Goal: Transaction & Acquisition: Download file/media

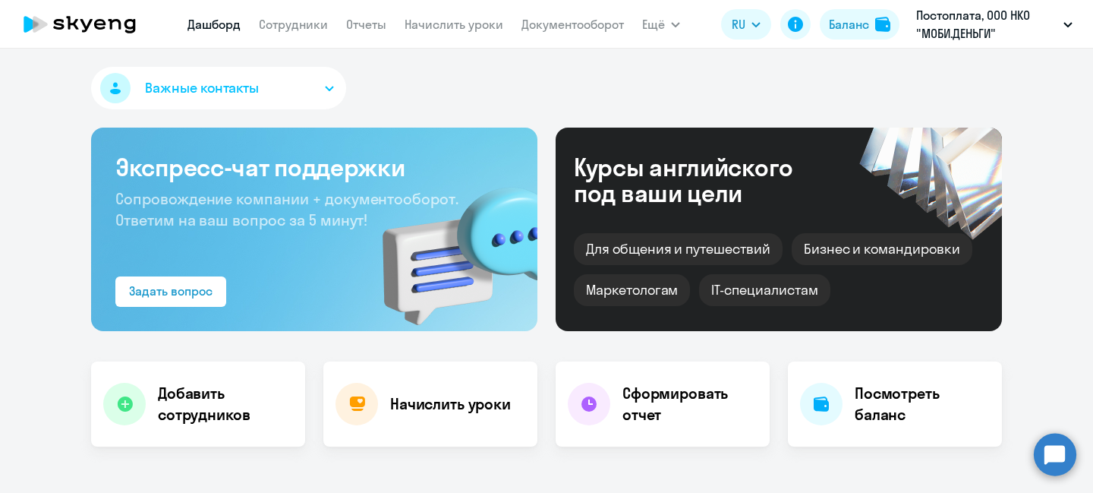
select select "30"
click at [440, 405] on h4 "Начислить уроки" at bounding box center [450, 403] width 121 height 21
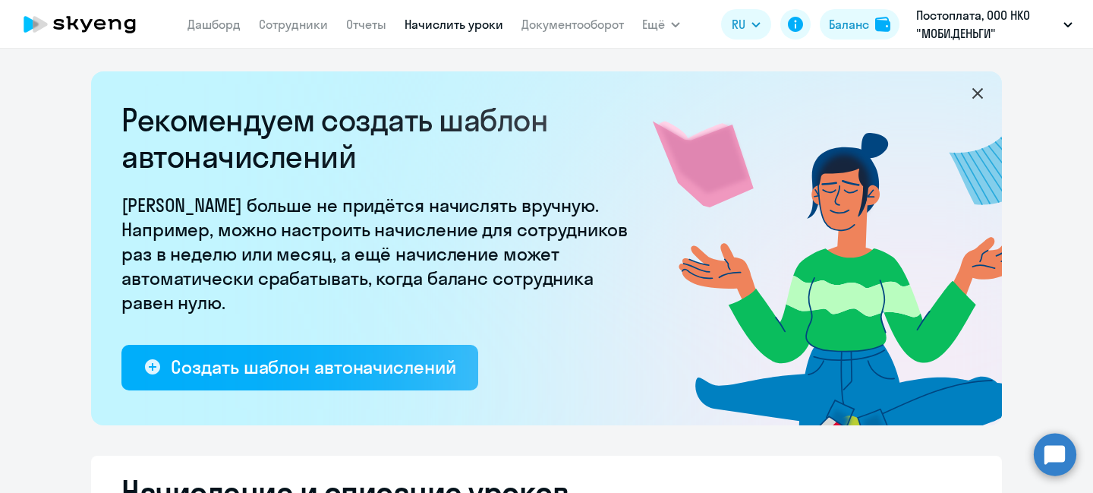
select select "10"
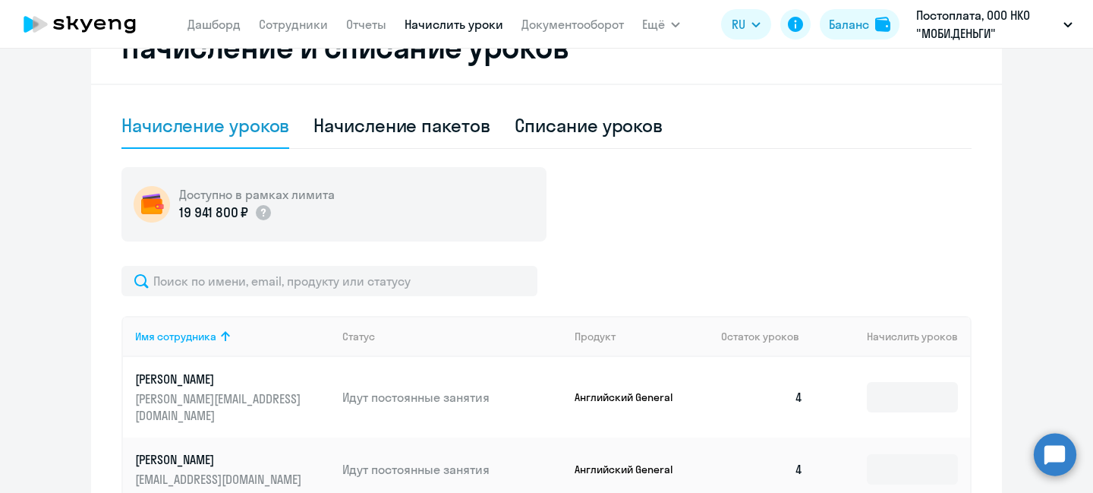
scroll to position [607, 0]
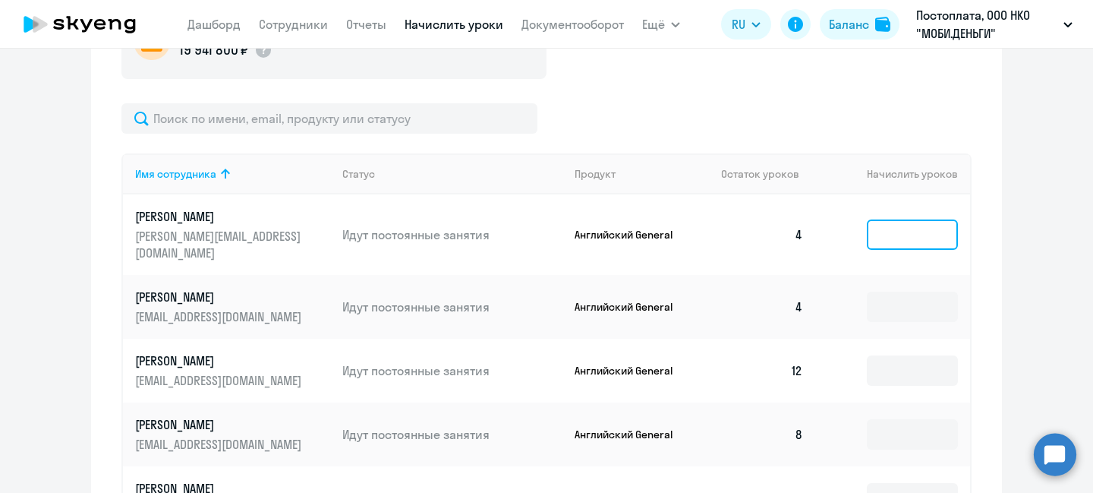
click at [889, 220] on input at bounding box center [912, 234] width 91 height 30
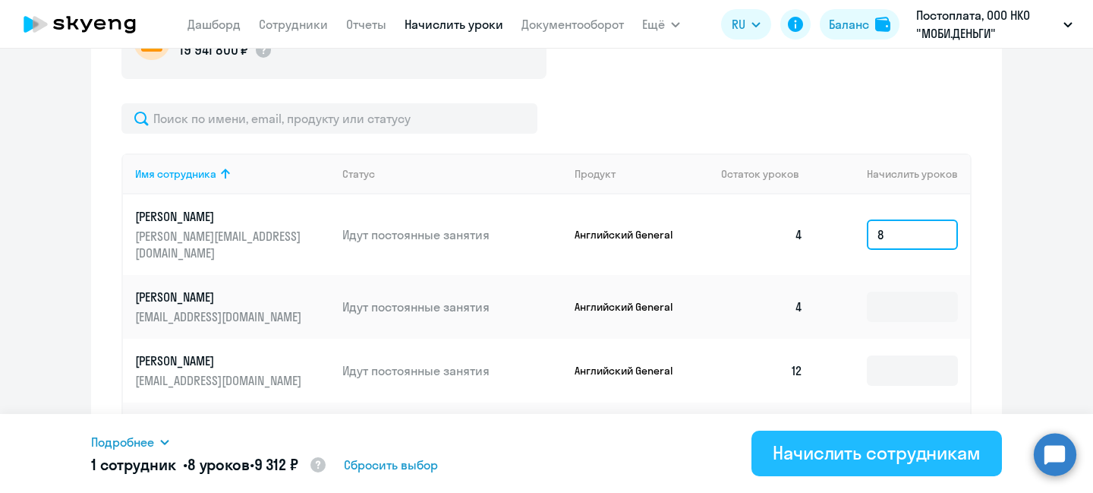
type input "8"
click at [842, 440] on button "Начислить сотрудникам" at bounding box center [877, 453] width 251 height 46
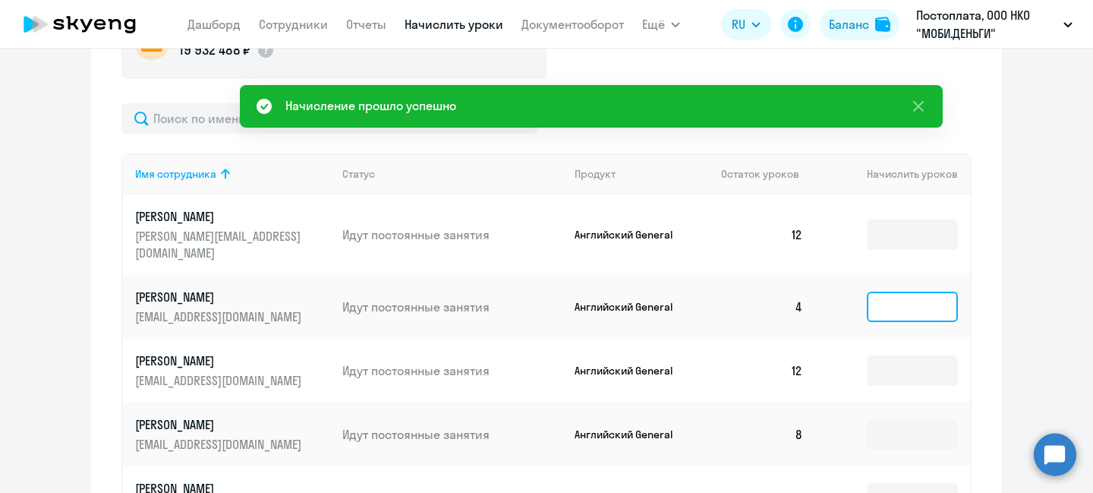
click at [912, 292] on input at bounding box center [912, 307] width 91 height 30
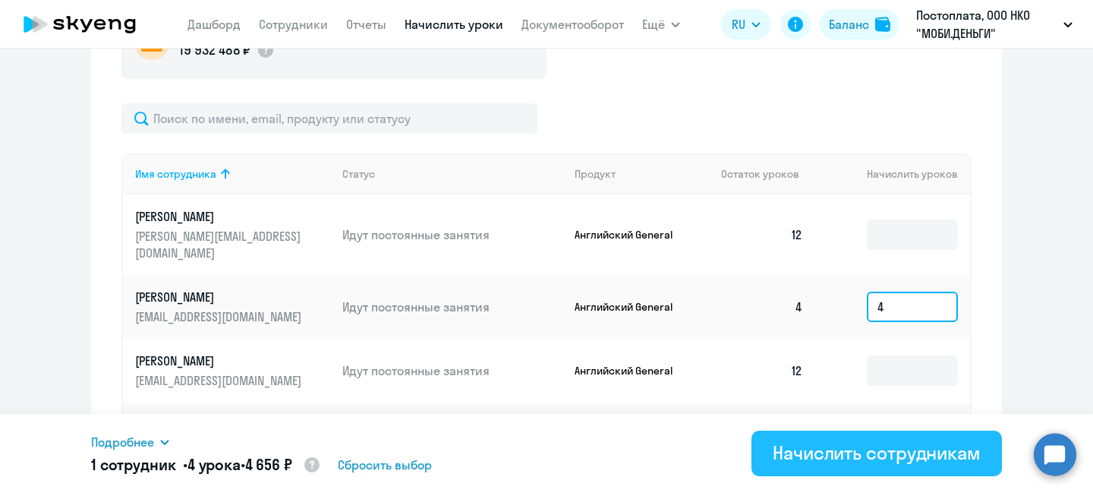
type input "4"
click at [931, 449] on div "Начислить сотрудникам" at bounding box center [877, 452] width 208 height 24
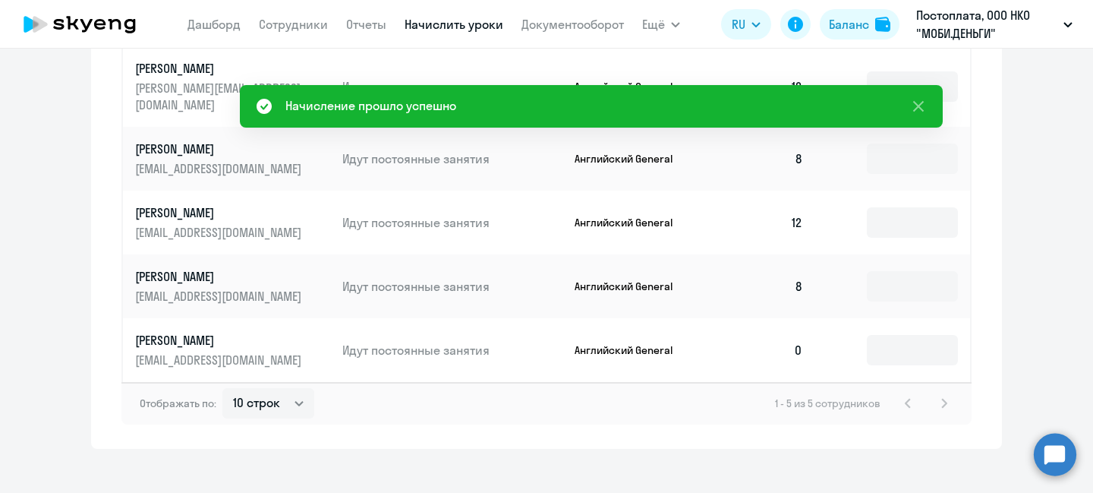
scroll to position [679, 0]
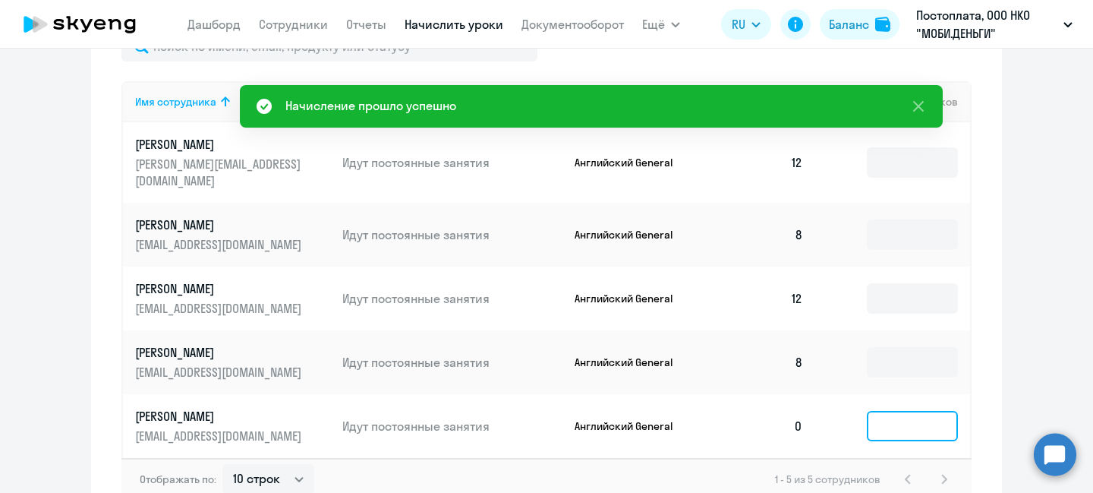
click at [903, 411] on input at bounding box center [912, 426] width 91 height 30
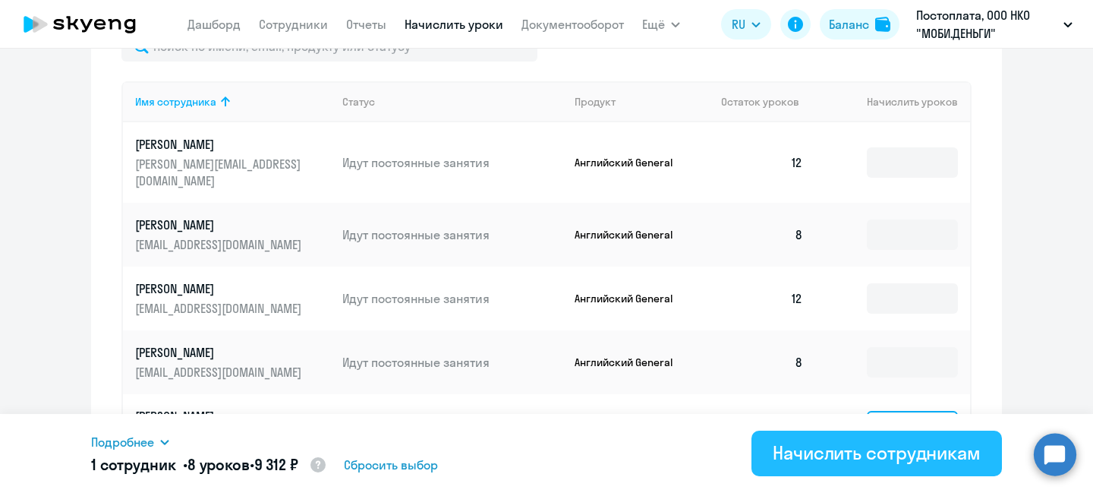
type input "8"
click at [891, 461] on div "Начислить сотрудникам" at bounding box center [877, 452] width 208 height 24
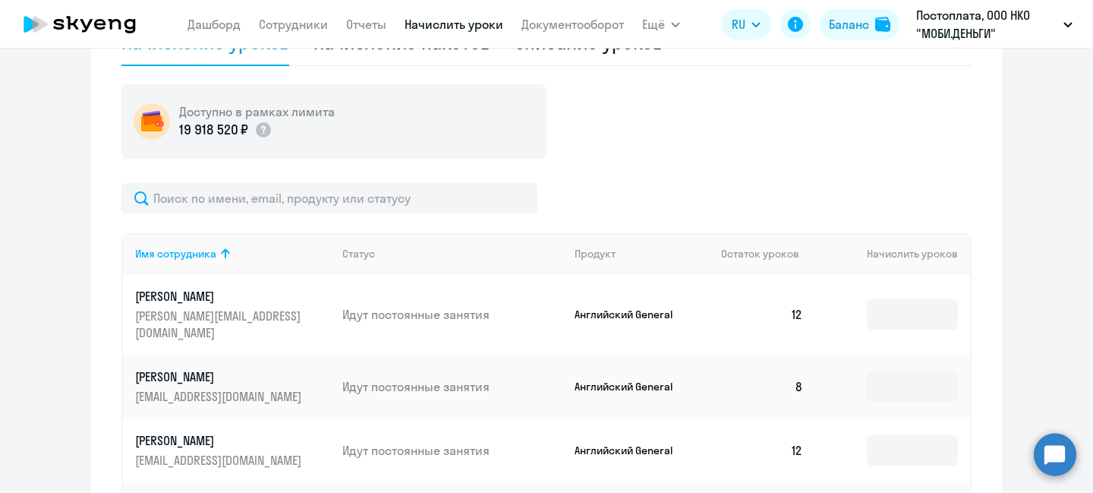
scroll to position [376, 0]
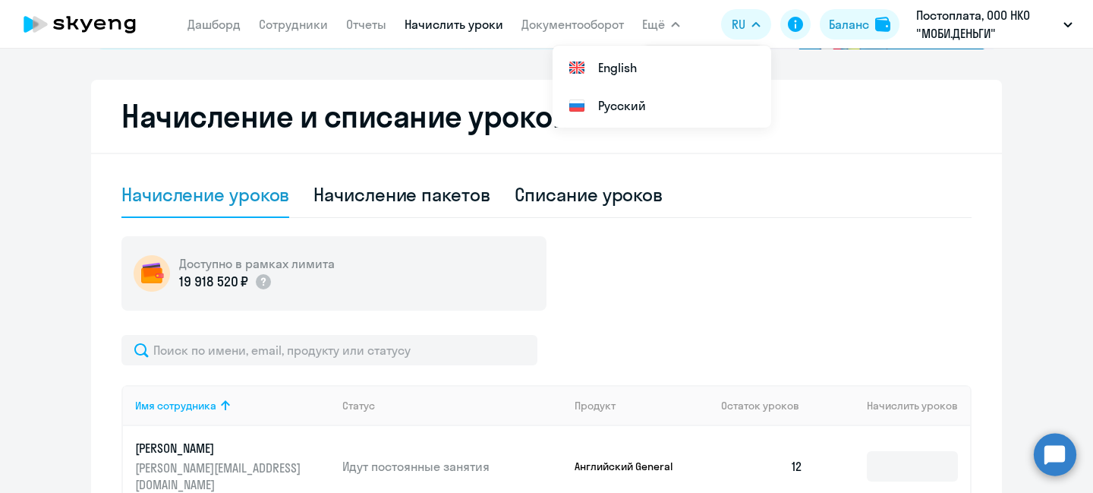
click at [109, 25] on icon at bounding box center [80, 24] width 134 height 38
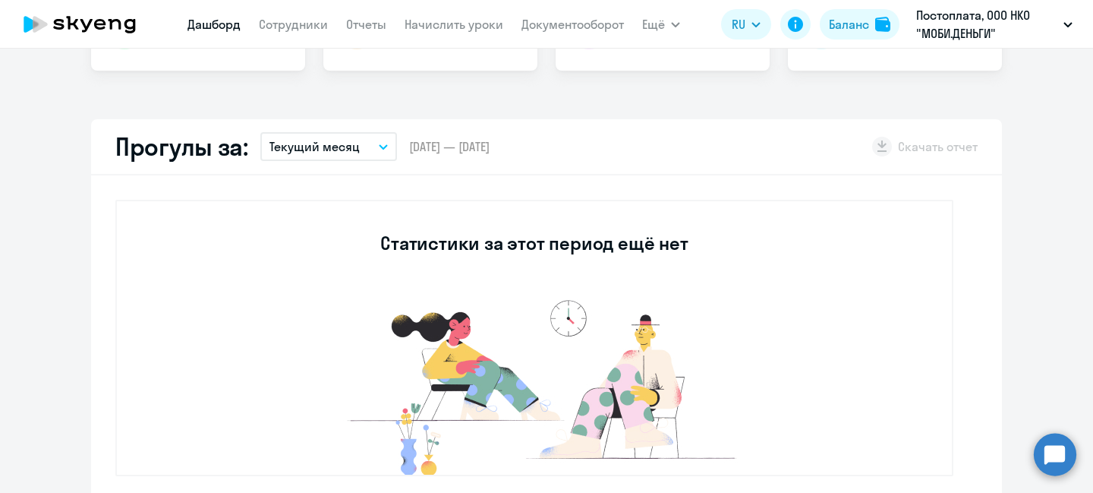
scroll to position [482, 0]
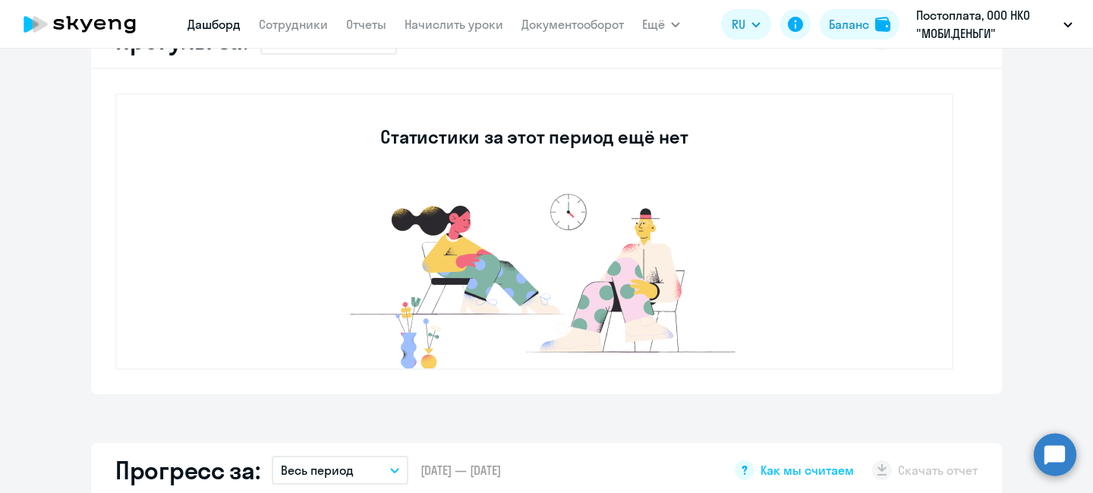
select select "30"
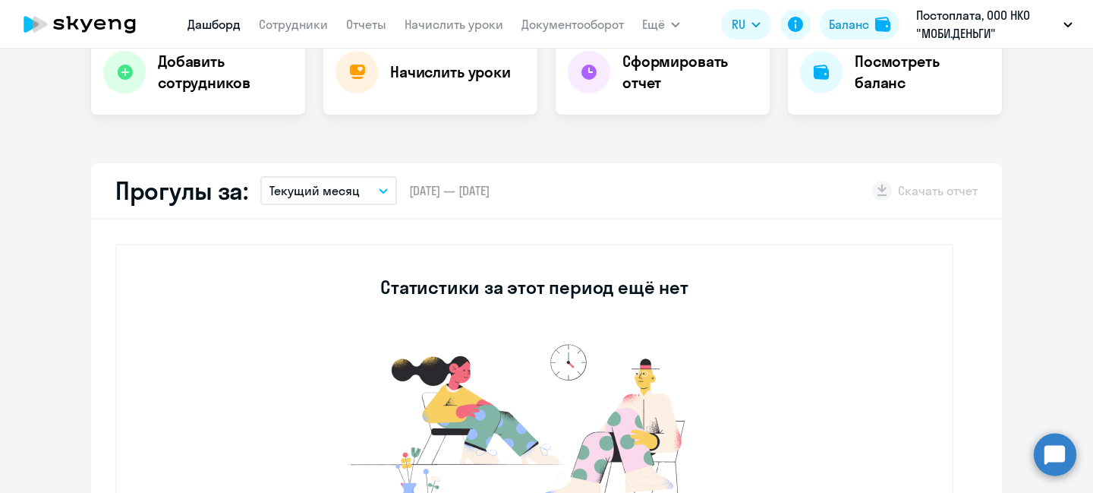
scroll to position [330, 0]
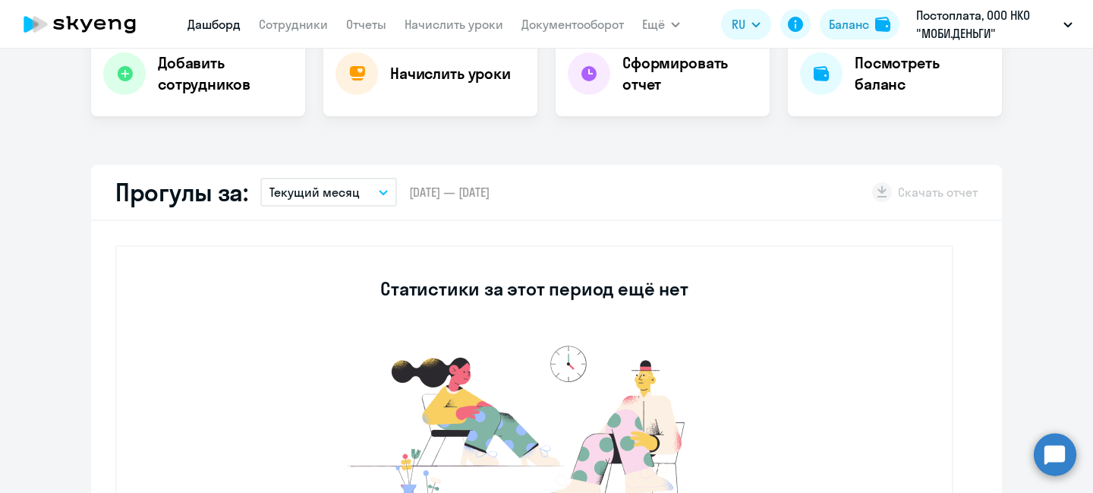
click at [372, 187] on button "Текущий месяц" at bounding box center [328, 192] width 137 height 29
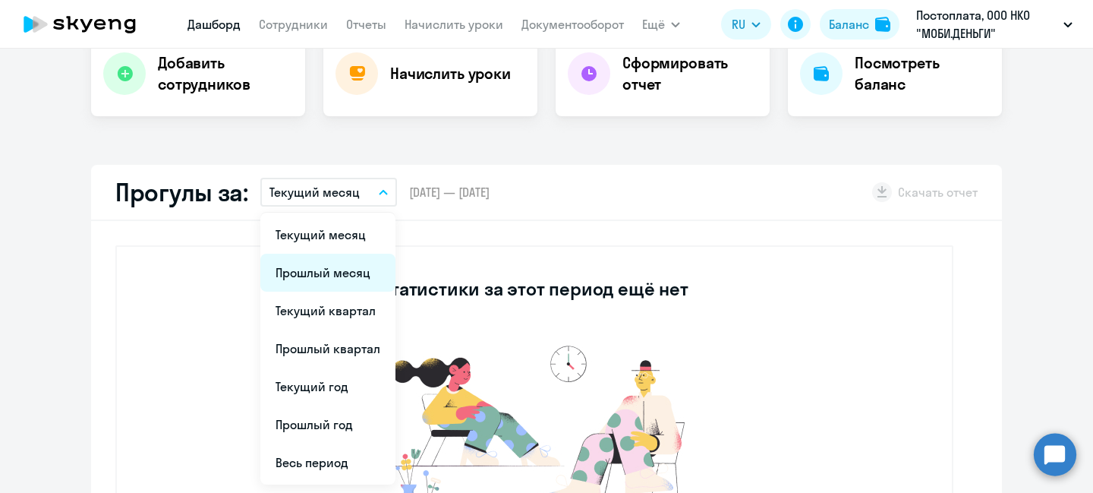
click at [322, 274] on li "Прошлый месяц" at bounding box center [327, 273] width 135 height 38
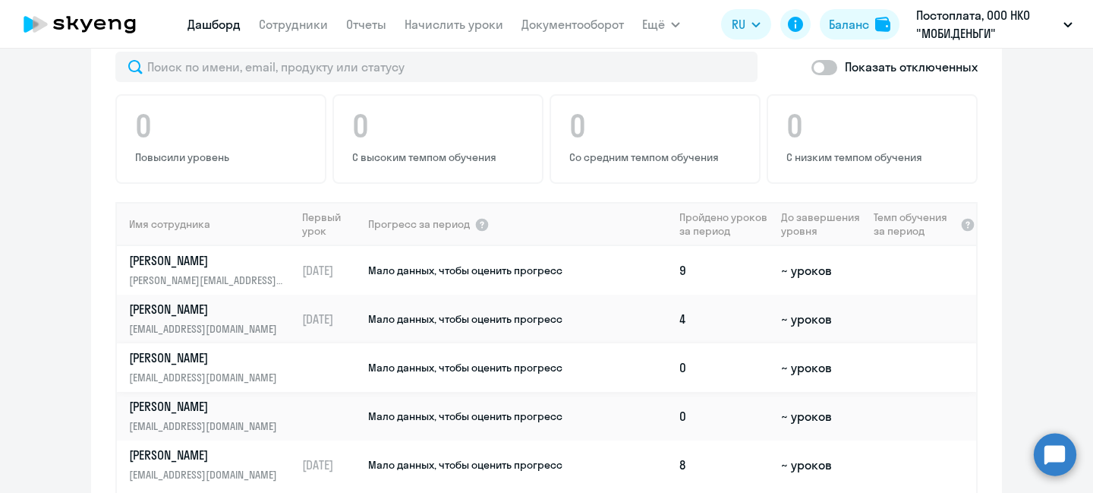
scroll to position [862, 0]
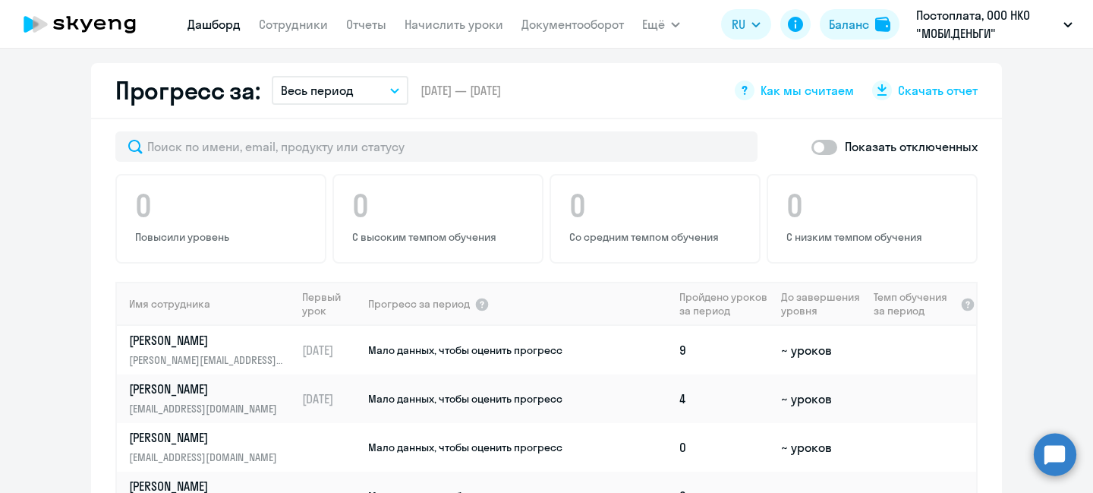
click at [391, 90] on icon "button" at bounding box center [395, 91] width 8 height 4
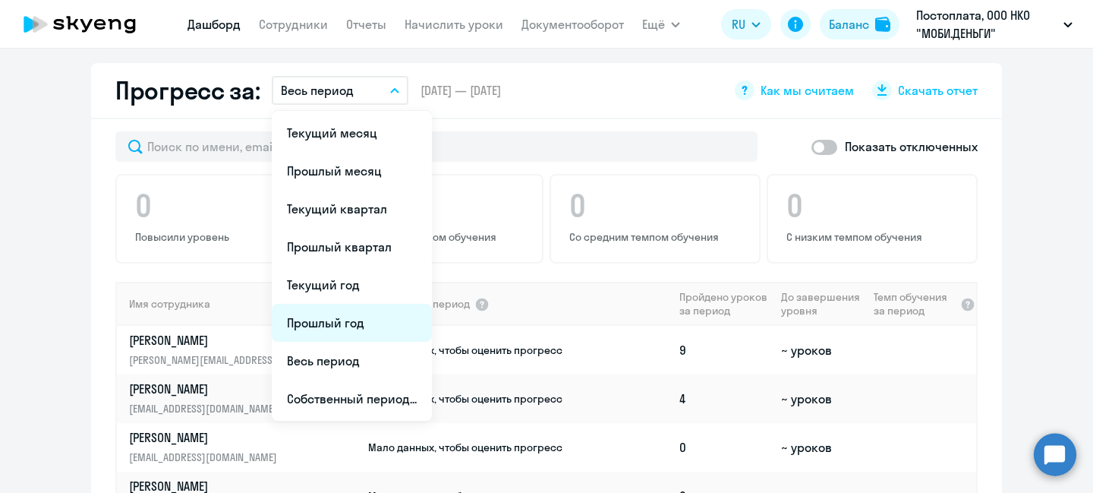
click at [338, 317] on li "Прошлый год" at bounding box center [352, 323] width 160 height 38
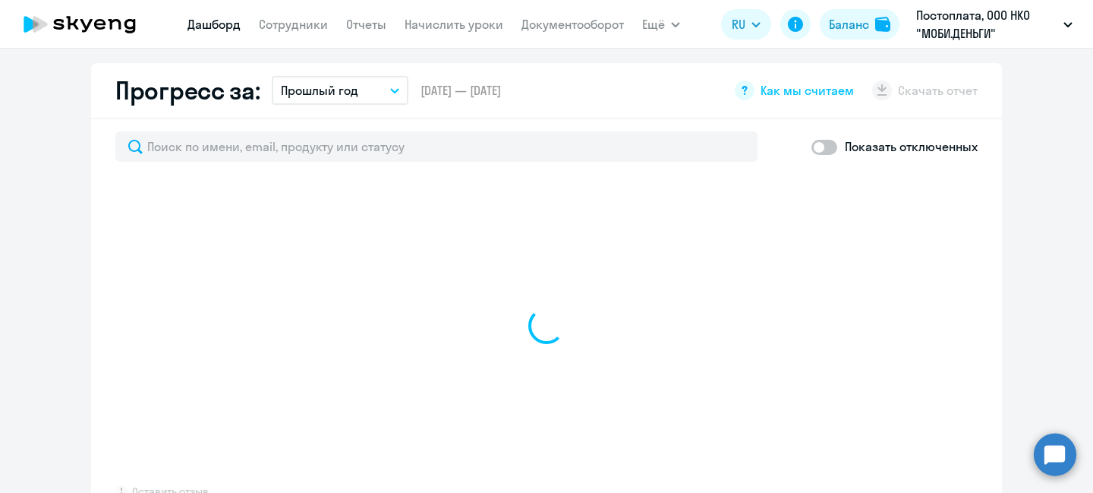
click at [390, 89] on icon "button" at bounding box center [394, 90] width 9 height 5
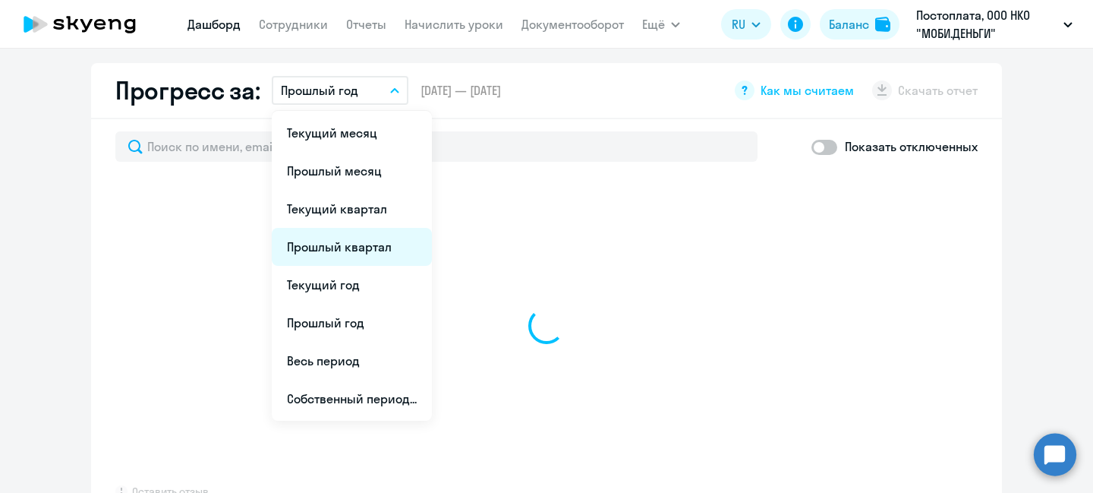
click at [340, 253] on li "Прошлый квартал" at bounding box center [352, 247] width 160 height 38
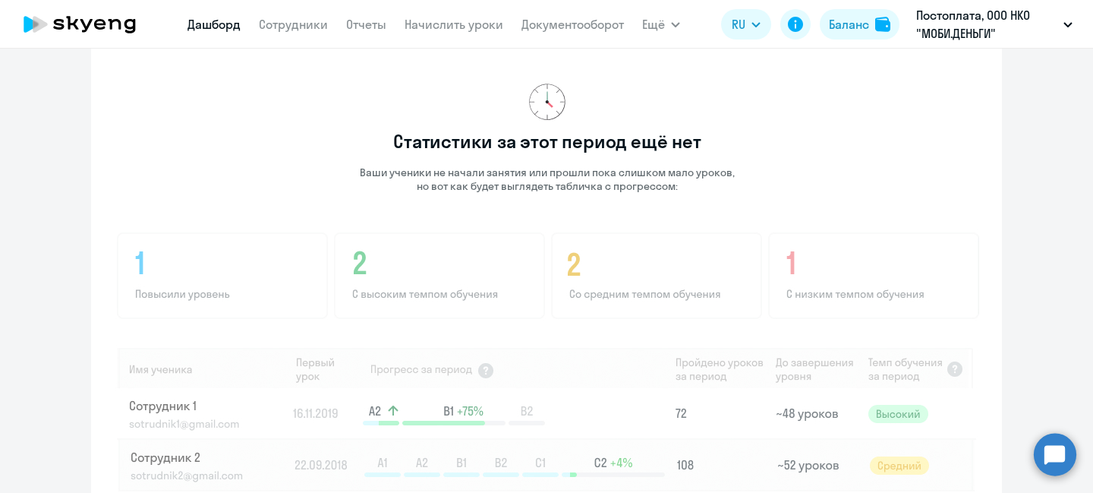
scroll to position [789, 0]
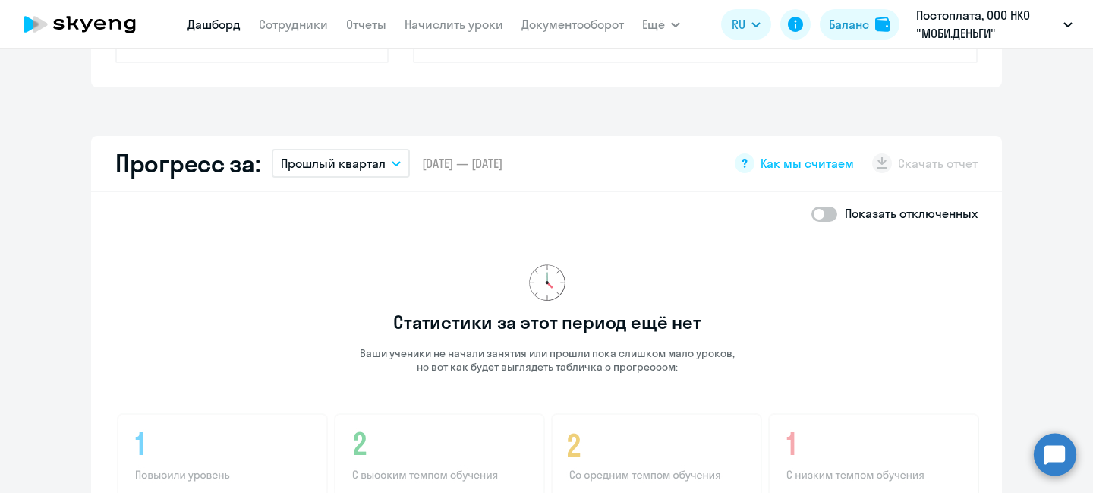
click at [387, 158] on button "Прошлый квартал" at bounding box center [341, 163] width 138 height 29
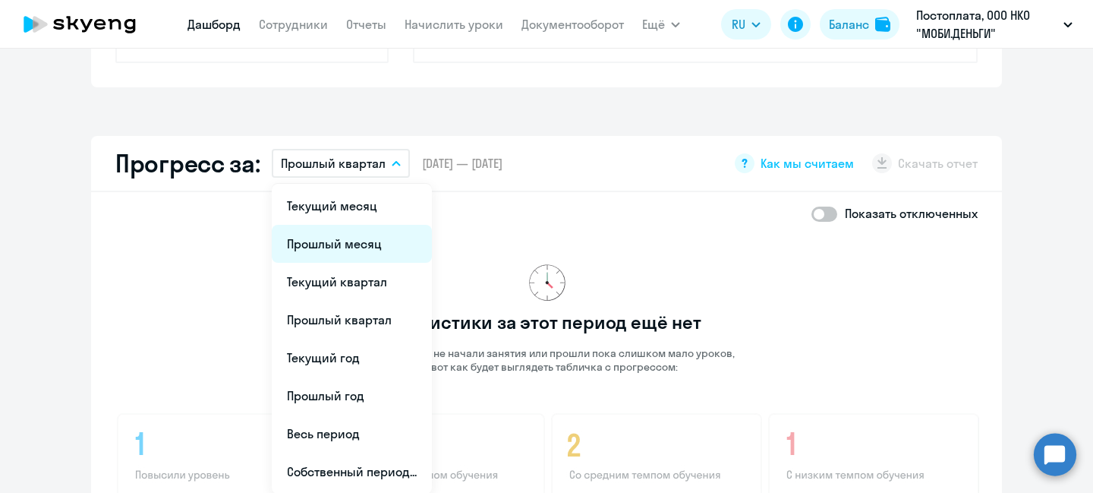
click at [349, 229] on li "Прошлый месяц" at bounding box center [352, 244] width 160 height 38
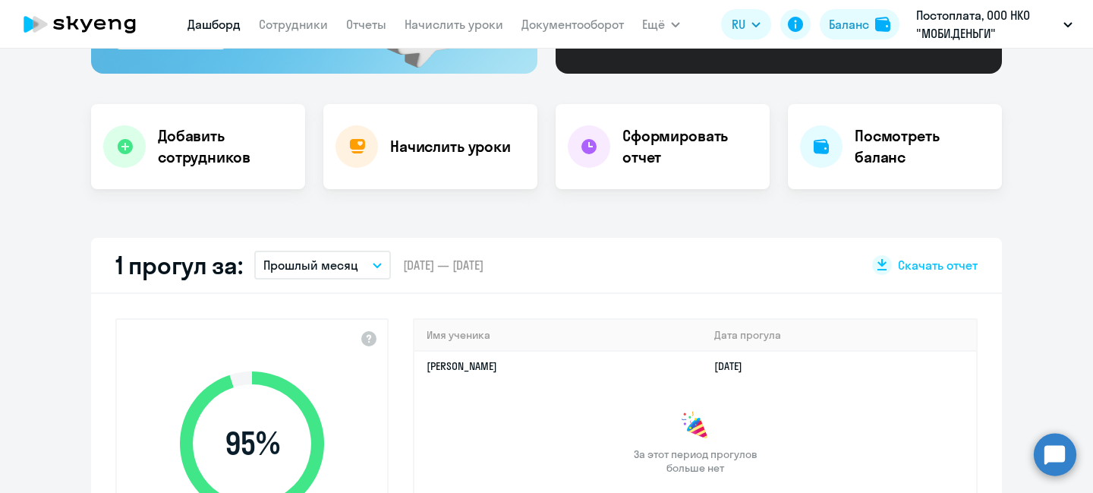
scroll to position [106, 0]
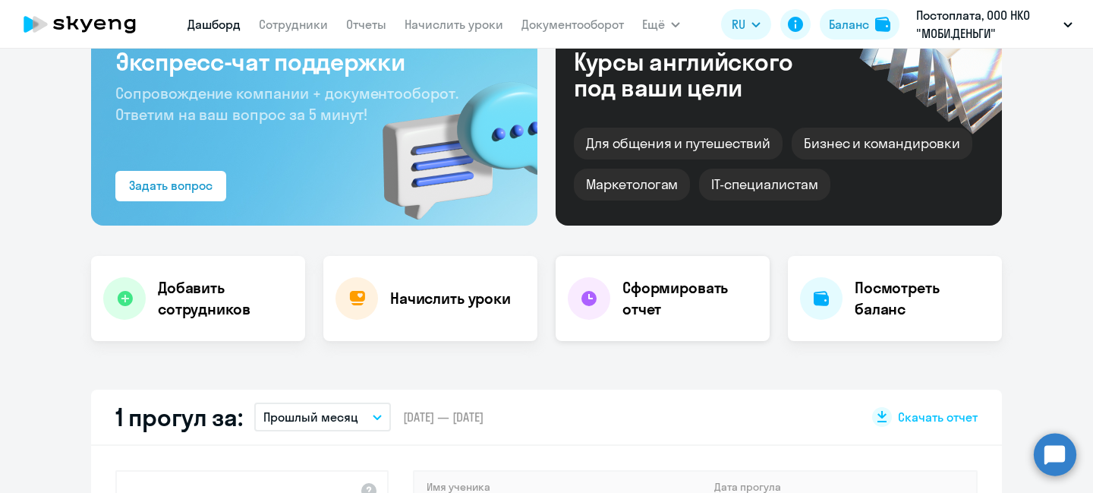
click at [660, 286] on h4 "Сформировать отчет" at bounding box center [690, 298] width 135 height 43
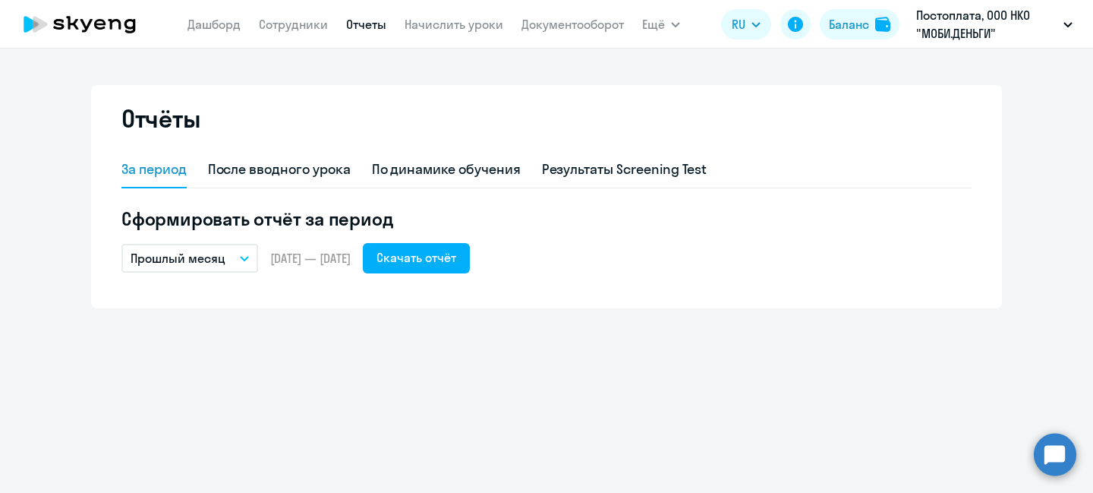
click at [204, 254] on p "Прошлый месяц" at bounding box center [178, 258] width 95 height 18
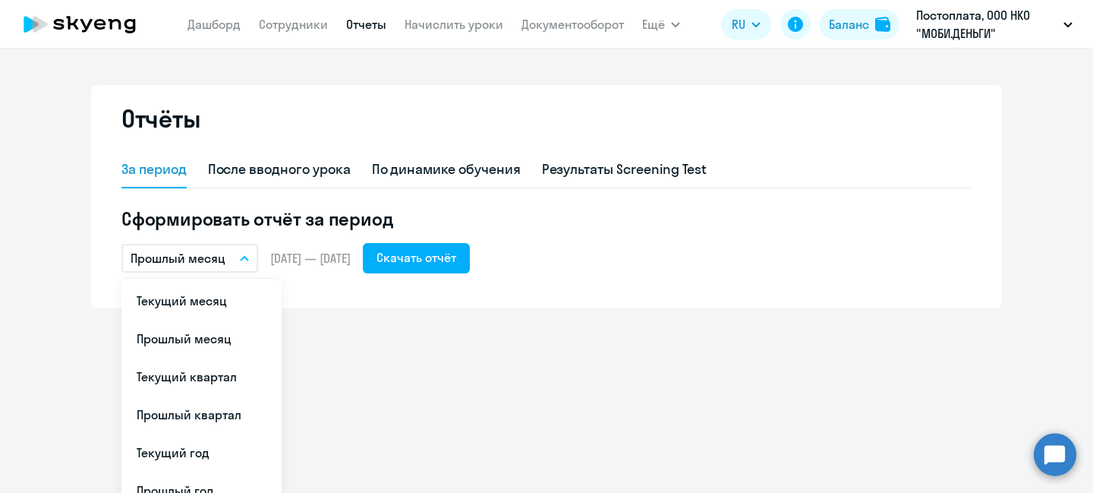
scroll to position [76, 0]
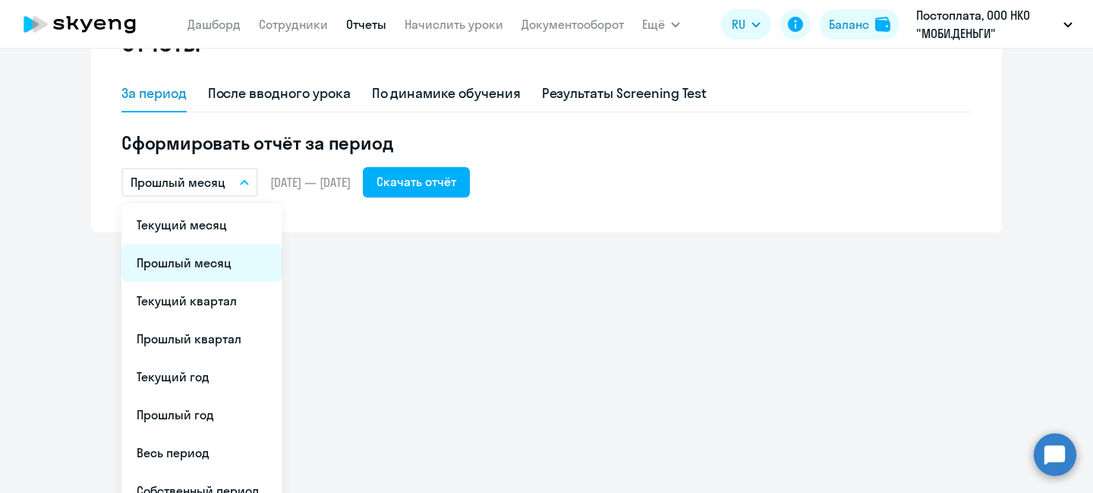
click at [203, 263] on li "Прошлый месяц" at bounding box center [201, 263] width 160 height 38
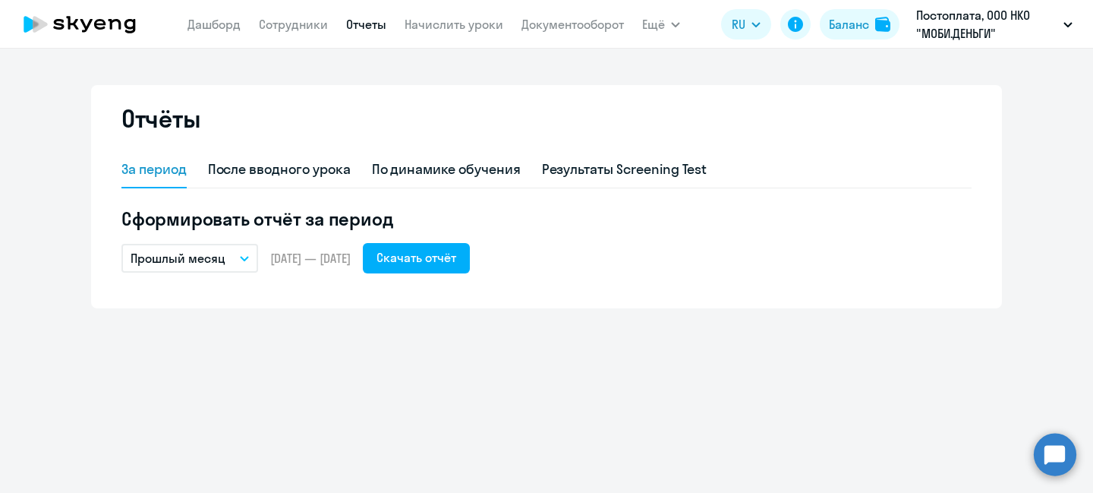
scroll to position [0, 0]
click at [470, 271] on button "Скачать отчёт" at bounding box center [416, 258] width 107 height 30
click at [456, 254] on div "Скачать отчёт" at bounding box center [417, 257] width 80 height 18
